Goal: Task Accomplishment & Management: Use online tool/utility

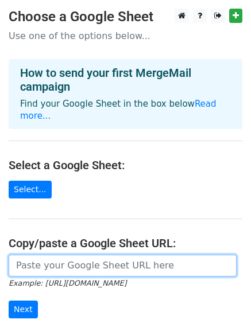
click at [42, 257] on input "url" at bounding box center [123, 266] width 228 height 22
paste input "[URL][DOMAIN_NAME]"
type input "[URL][DOMAIN_NAME]"
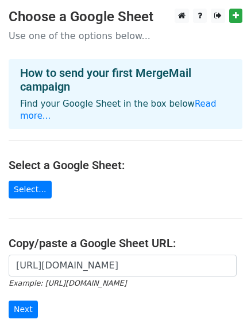
scroll to position [0, 0]
click at [42, 181] on link "Select..." at bounding box center [30, 190] width 43 height 18
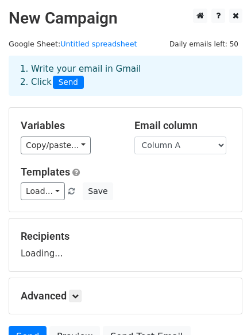
scroll to position [110, 0]
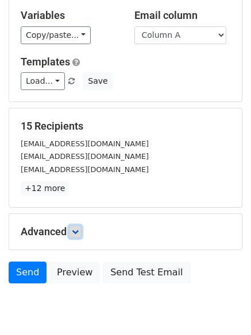
click at [76, 232] on icon at bounding box center [75, 231] width 7 height 7
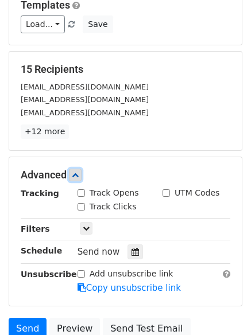
scroll to position [268, 0]
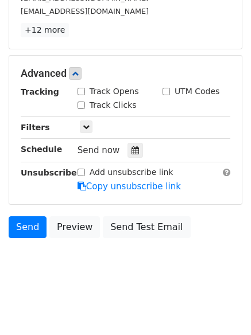
click at [79, 102] on div "Track Clicks" at bounding box center [106, 105] width 59 height 12
click at [79, 104] on input "Track Clicks" at bounding box center [80, 105] width 7 height 7
checkbox input "true"
click at [79, 96] on div "Track Opens" at bounding box center [107, 91] width 61 height 12
click at [79, 94] on input "Track Opens" at bounding box center [80, 91] width 7 height 7
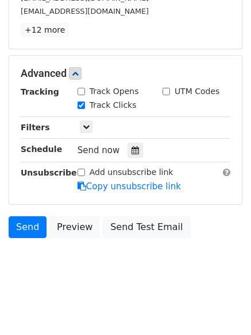
checkbox input "true"
click at [131, 150] on icon at bounding box center [134, 150] width 7 height 8
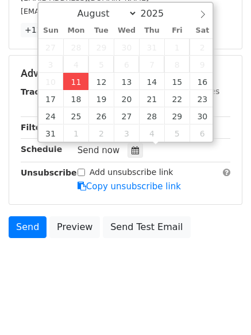
type input "2025-08-11 12:13"
type input "13"
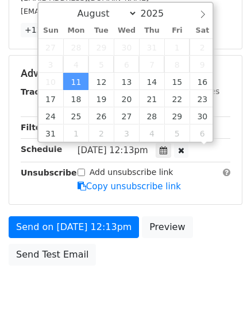
scroll to position [1, 0]
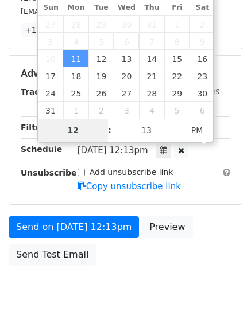
type input "4"
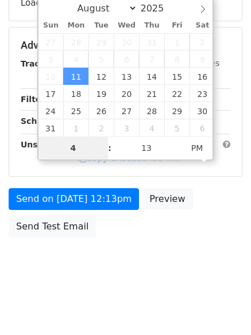
scroll to position [250, 0]
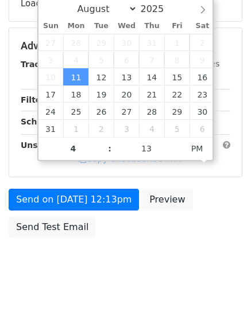
type input "2025-08-11 16:13"
click at [124, 293] on html "New Campaign Daily emails left: 50 Google Sheet: Untitled spreadsheet 1. Write …" at bounding box center [125, 43] width 251 height 586
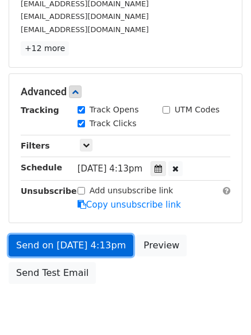
click at [84, 245] on link "Send on Aug 11 at 4:13pm" at bounding box center [71, 246] width 124 height 22
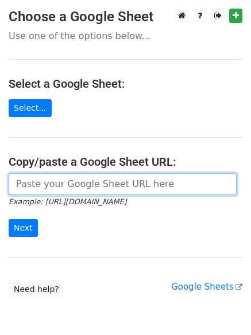
click at [93, 187] on input "url" at bounding box center [123, 184] width 228 height 22
click at [91, 181] on input "url" at bounding box center [123, 184] width 228 height 22
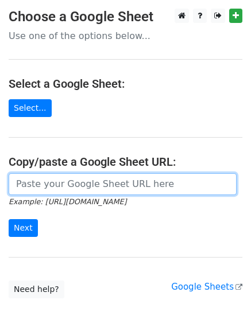
paste input "[URL][DOMAIN_NAME]"
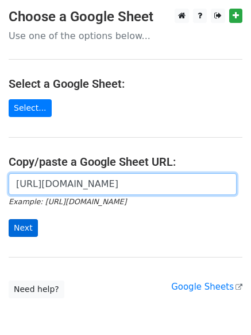
type input "[URL][DOMAIN_NAME]"
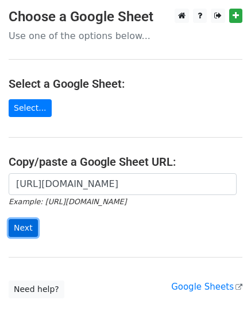
click at [18, 227] on input "Next" at bounding box center [23, 228] width 29 height 18
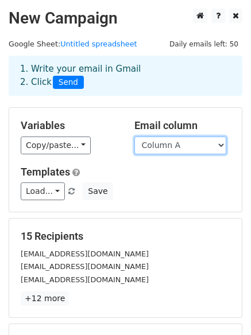
click at [201, 147] on select "Column A Column B Column C" at bounding box center [180, 146] width 92 height 18
select select "Column B"
click at [134, 137] on select "Column A Column B Column C" at bounding box center [180, 146] width 92 height 18
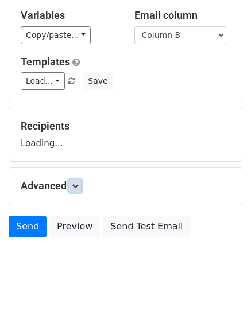
click at [79, 185] on icon at bounding box center [75, 185] width 7 height 7
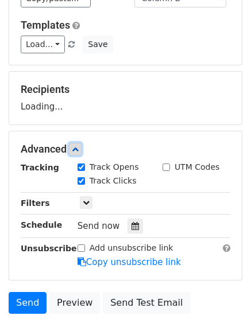
scroll to position [193, 0]
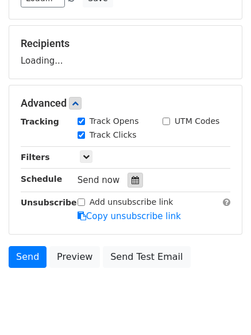
click at [135, 184] on div at bounding box center [134, 180] width 15 height 15
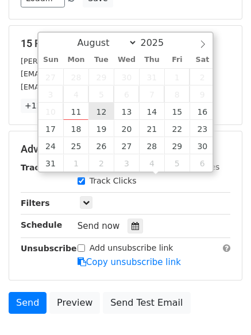
type input "2025-08-12 12:00"
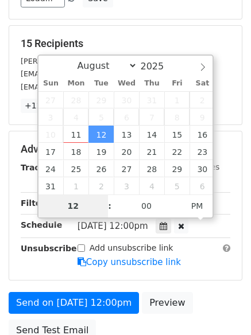
type input "5"
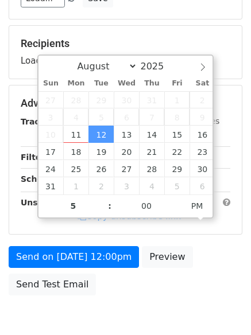
type input "2025-08-12 17:00"
click at [116, 307] on body "New Campaign Daily emails left: 50 Google Sheet: Untitled spreadsheet 1. Write …" at bounding box center [125, 81] width 251 height 531
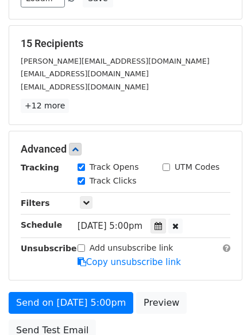
click at [97, 252] on label "Add unsubscribe link" at bounding box center [131, 248] width 84 height 12
click at [85, 252] on input "Add unsubscribe link" at bounding box center [80, 247] width 7 height 7
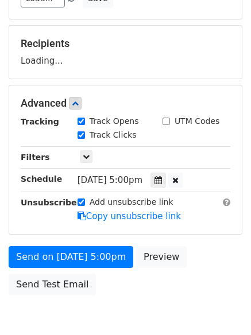
click at [84, 205] on input "Add unsubscribe link" at bounding box center [80, 201] width 7 height 7
checkbox input "false"
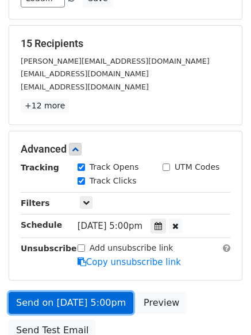
click at [96, 297] on link "Send on Aug 12 at 5:00pm" at bounding box center [71, 303] width 124 height 22
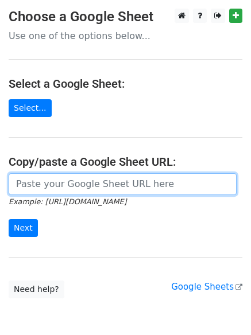
click at [85, 188] on input "url" at bounding box center [123, 184] width 228 height 22
type input "[URL][DOMAIN_NAME]"
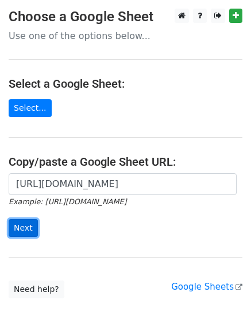
click at [32, 232] on input "Next" at bounding box center [23, 228] width 29 height 18
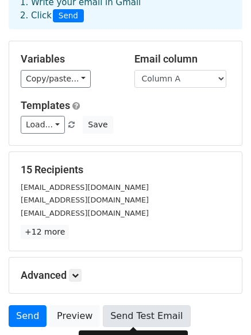
scroll to position [156, 0]
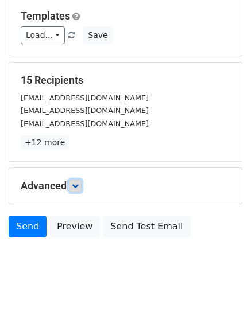
click at [72, 183] on link at bounding box center [75, 186] width 13 height 13
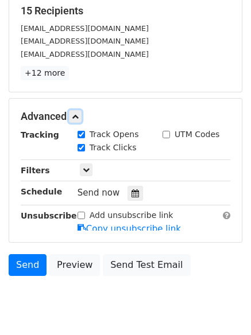
scroll to position [239, 0]
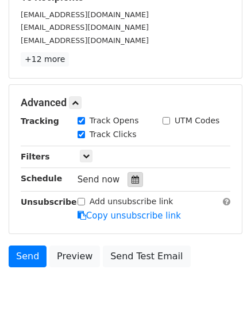
click at [131, 185] on div at bounding box center [134, 179] width 15 height 15
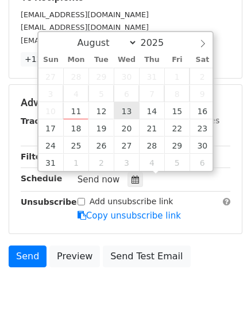
type input "2025-08-13 12:00"
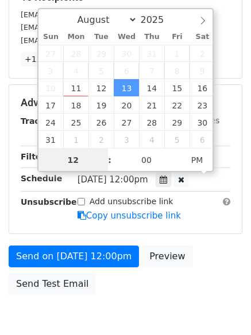
scroll to position [1, 0]
type input "6"
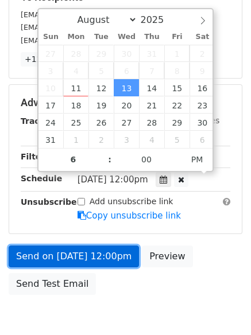
type input "2025-08-13 18:00"
click at [100, 262] on link "Send on Aug 13 at 12:00pm" at bounding box center [74, 256] width 130 height 22
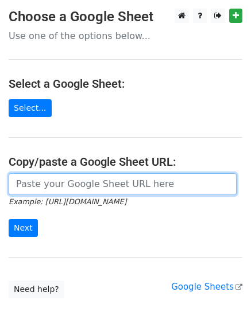
click at [51, 184] on input "url" at bounding box center [123, 184] width 228 height 22
type input "[URL][DOMAIN_NAME]"
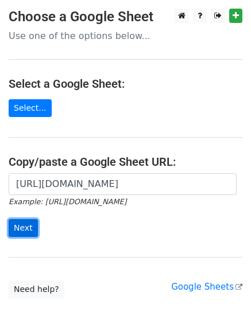
click at [19, 228] on input "Next" at bounding box center [23, 228] width 29 height 18
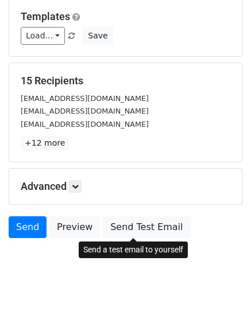
scroll to position [156, 0]
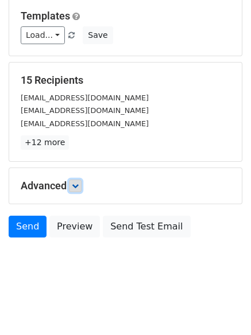
click at [76, 188] on icon at bounding box center [75, 185] width 7 height 7
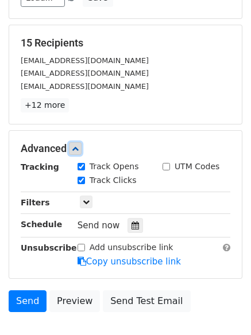
scroll to position [213, 0]
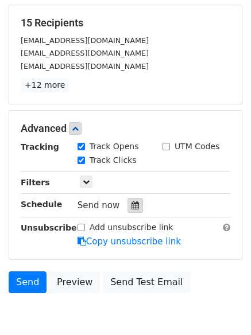
click at [131, 206] on icon at bounding box center [134, 205] width 7 height 8
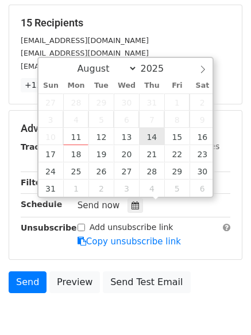
type input "2025-08-14 12:00"
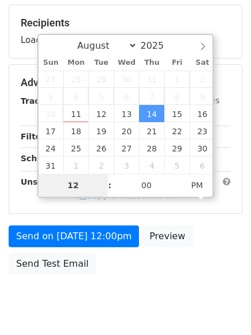
type input "7"
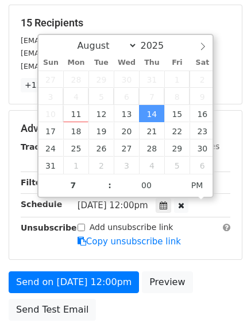
type input "2025-08-14 19:00"
click at [146, 299] on div "Send on Aug 14 at 12:00pm Preview Send Test Email" at bounding box center [125, 298] width 251 height 55
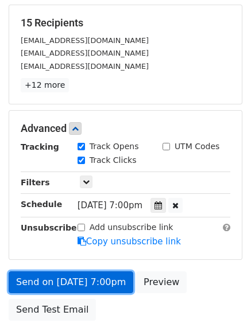
click at [104, 284] on link "Send on Aug 14 at 7:00pm" at bounding box center [71, 282] width 124 height 22
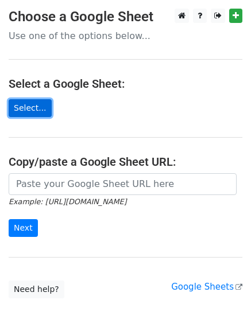
click at [28, 110] on link "Select..." at bounding box center [30, 108] width 43 height 18
drag, startPoint x: 138, startPoint y: 267, endPoint x: 14, endPoint y: 110, distance: 200.2
click at [138, 267] on main "Choose a Google Sheet Use one of the options below... Select a Google Sheet: Se…" at bounding box center [125, 154] width 251 height 290
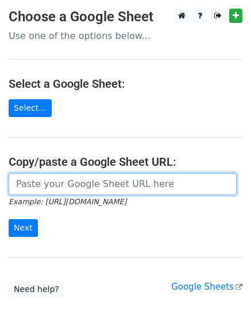
click at [99, 182] on input "url" at bounding box center [123, 184] width 228 height 22
type input "https://docs.google.com/spreadsheets/d/1PwVpXvidr9RcVb1rFFXDWmFQgfQbE8xqlj5i9MG…"
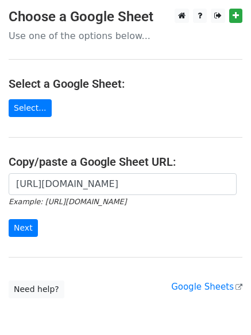
click at [6, 227] on div "https://docs.google.com/spreadsheets/d/1PwVpXvidr9RcVb1rFFXDWmFQgfQbE8xqlj5i9MG…" at bounding box center [125, 211] width 251 height 76
click at [31, 225] on input "Next" at bounding box center [23, 228] width 29 height 18
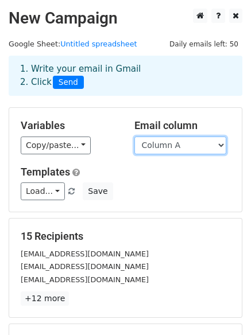
click at [179, 151] on select "Column A Column B Column C" at bounding box center [180, 146] width 92 height 18
click at [134, 137] on select "Column A Column B Column C" at bounding box center [180, 146] width 92 height 18
click at [181, 155] on div "Variables Copy/paste... {{Column A}} {{Column B}} {{Column C}} Email column Col…" at bounding box center [125, 160] width 232 height 104
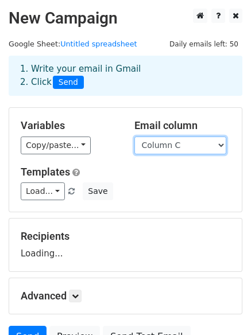
click at [189, 142] on select "Column A Column B Column C" at bounding box center [180, 146] width 92 height 18
select select "Column B"
click at [134, 137] on select "Column A Column B Column C" at bounding box center [180, 146] width 92 height 18
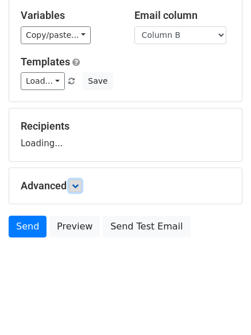
click at [77, 188] on icon at bounding box center [75, 185] width 7 height 7
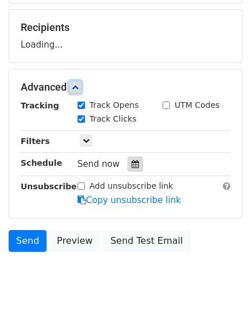
scroll to position [209, 0]
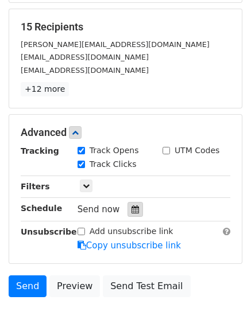
click at [128, 202] on div at bounding box center [134, 209] width 15 height 15
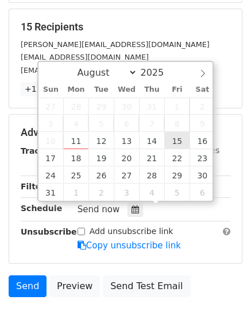
type input "[DATE] 12:00"
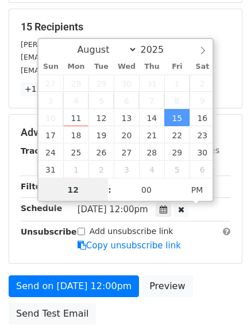
scroll to position [1, 0]
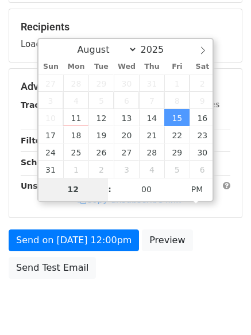
type input "8"
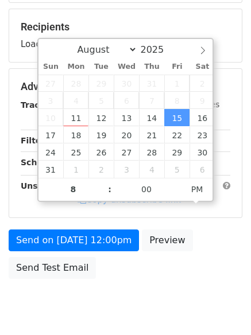
type input "[DATE] 20:00"
click at [154, 289] on body "New Campaign Daily emails left: 50 Google Sheet: Untitled spreadsheet 1. Write …" at bounding box center [125, 64] width 251 height 531
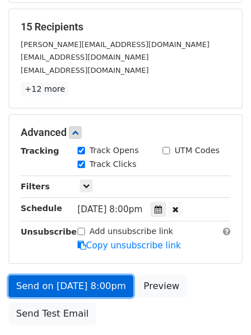
click at [98, 280] on link "Send on [DATE] 8:00pm" at bounding box center [71, 286] width 124 height 22
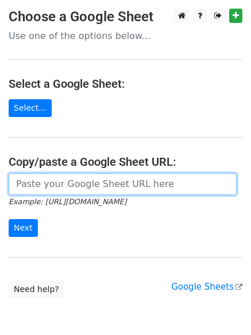
click at [98, 186] on input "url" at bounding box center [123, 184] width 228 height 22
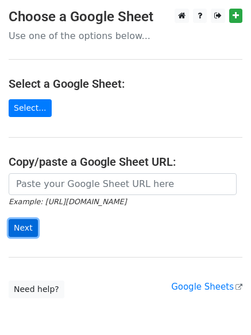
click at [17, 228] on input "Next" at bounding box center [23, 228] width 29 height 18
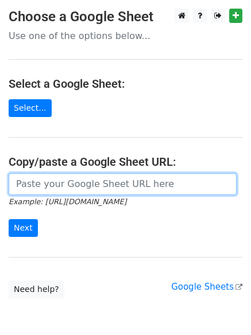
click at [67, 185] on input "url" at bounding box center [123, 184] width 228 height 22
type input "[URL][DOMAIN_NAME]"
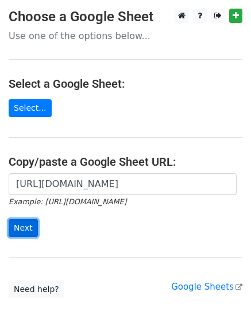
click at [13, 225] on input "Next" at bounding box center [23, 228] width 29 height 18
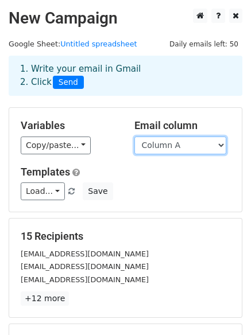
click at [198, 147] on select "Column A Column B Column C" at bounding box center [180, 146] width 92 height 18
select select "Column C"
click at [134, 137] on select "Column A Column B Column C" at bounding box center [180, 146] width 92 height 18
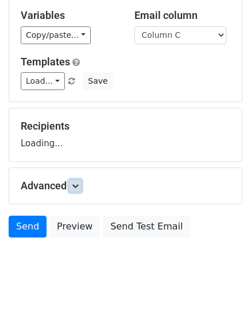
click at [76, 184] on icon at bounding box center [75, 185] width 7 height 7
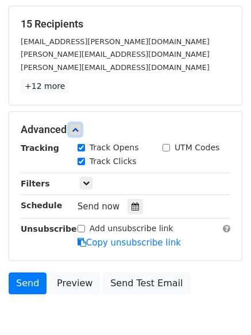
scroll to position [213, 0]
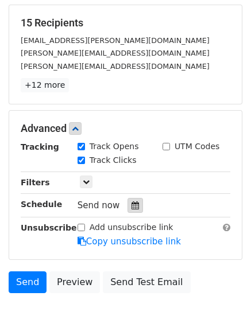
click at [131, 208] on icon at bounding box center [134, 205] width 7 height 8
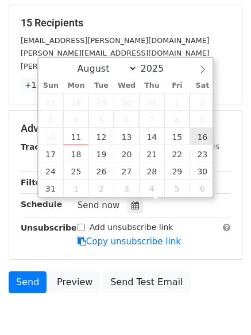
type input "[DATE] 12:00"
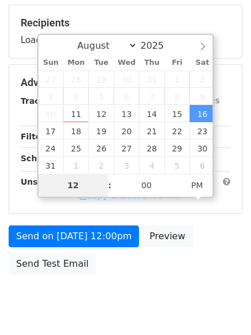
type input "9"
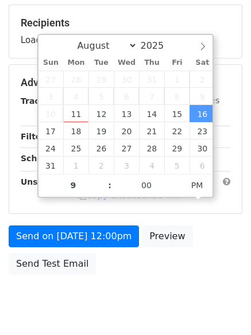
type input "[DATE] 21:00"
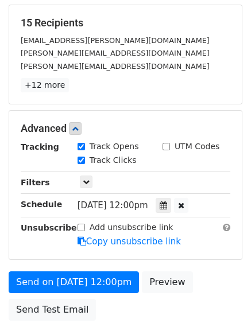
click at [166, 295] on div "Send on [DATE] 12:00pm Preview Send Test Email" at bounding box center [125, 298] width 251 height 55
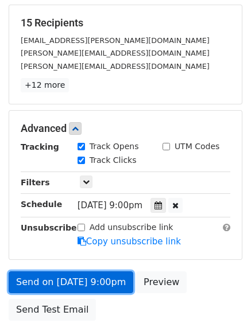
click at [94, 283] on body "New Campaign Daily emails left: 50 Google Sheet: Untitled spreadsheet 1. Write …" at bounding box center [125, 83] width 251 height 577
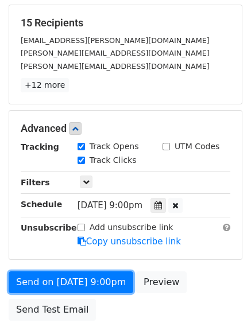
click at [85, 287] on link "Send on [DATE] 9:00pm" at bounding box center [71, 282] width 124 height 22
